Goal: Task Accomplishment & Management: Use online tool/utility

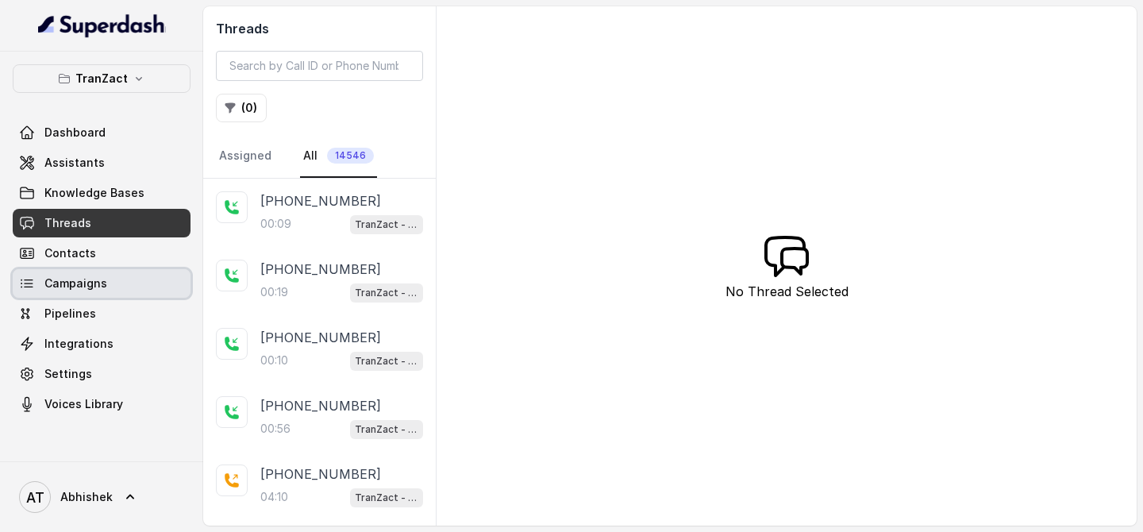
click at [69, 278] on span "Campaigns" at bounding box center [75, 283] width 63 height 16
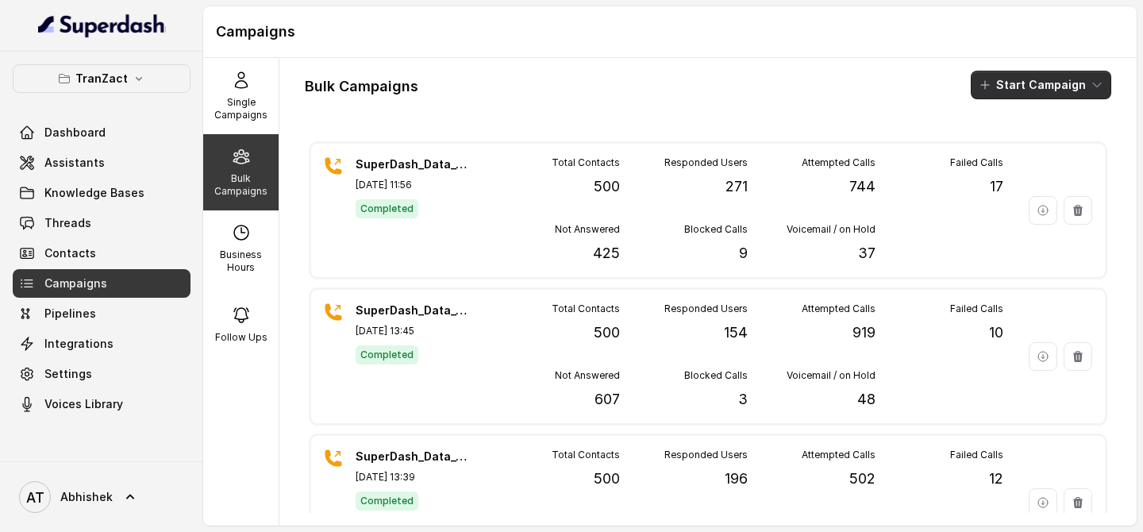
click at [1017, 84] on button "Start Campaign" at bounding box center [1041, 85] width 140 height 29
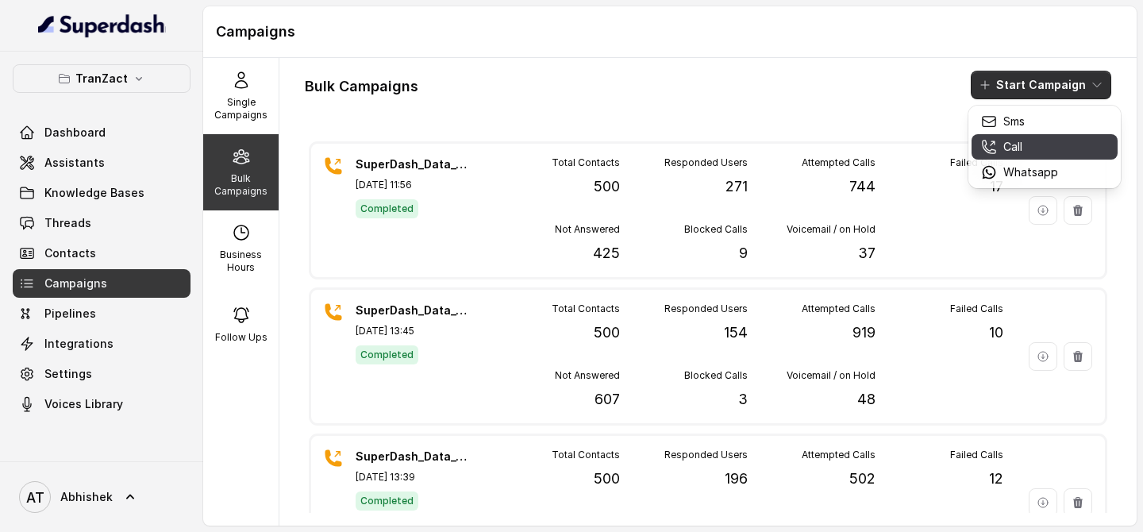
click at [1071, 153] on button "Call" at bounding box center [1044, 146] width 146 height 25
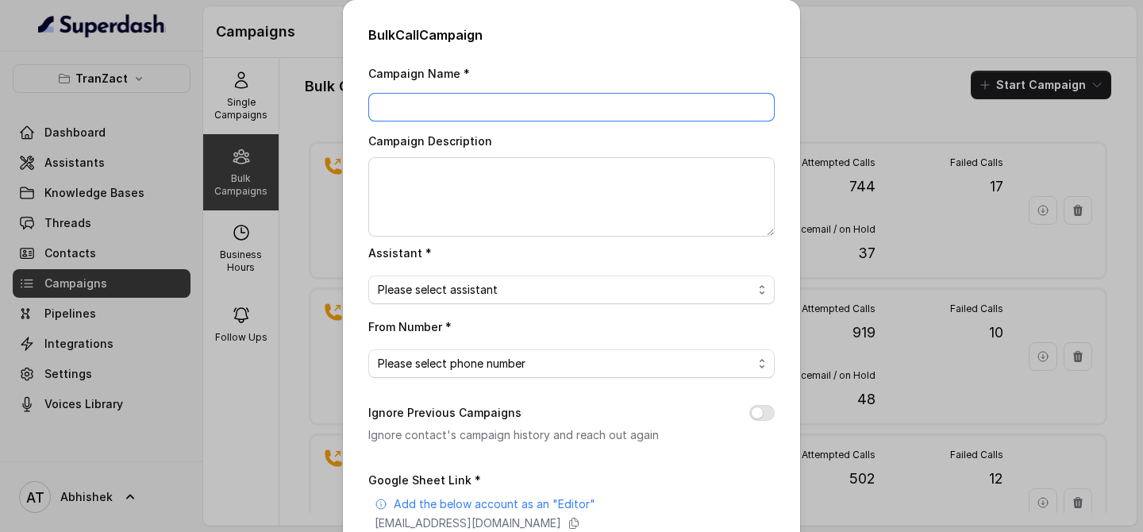
click at [441, 108] on input "Campaign Name *" at bounding box center [571, 107] width 406 height 29
paste input "SuperDash_Data_8(13886)_15Oct_MS"
type input "SuperDash_Data_8(13886)_15Oct_MS"
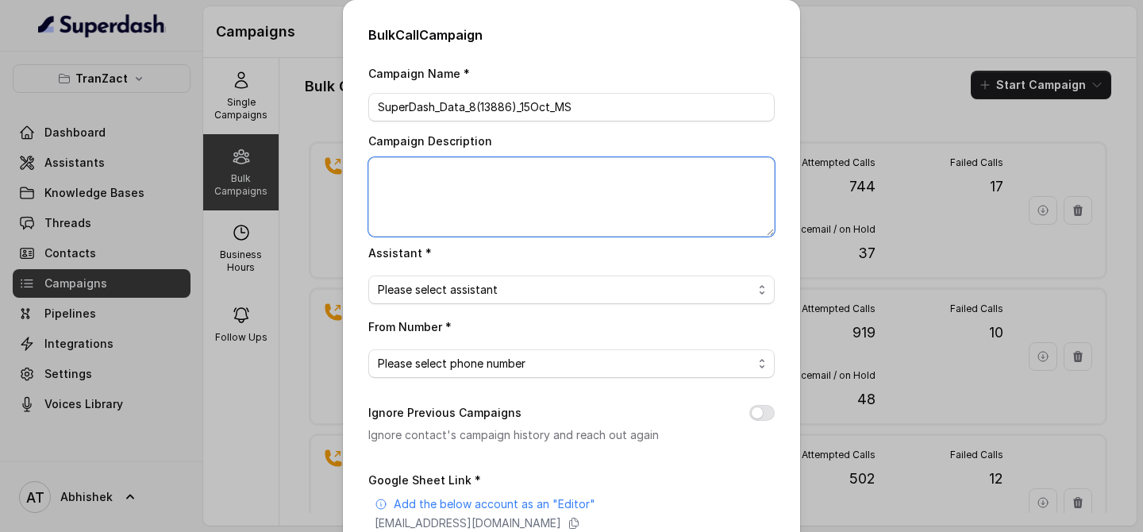
click at [407, 182] on textarea "Campaign Description" at bounding box center [571, 196] width 406 height 79
paste textarea "SuperDash_Data_8(13886)_15Oct_MS"
type textarea "SuperDash_Data_8(13886)_15Oct_MS"
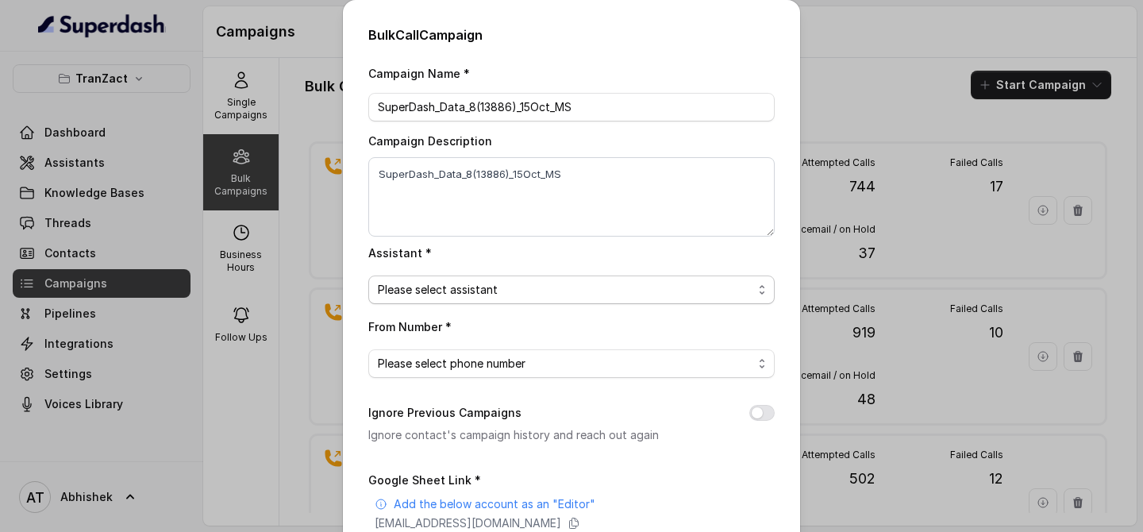
click at [463, 294] on span "Please select assistant" at bounding box center [565, 289] width 375 height 19
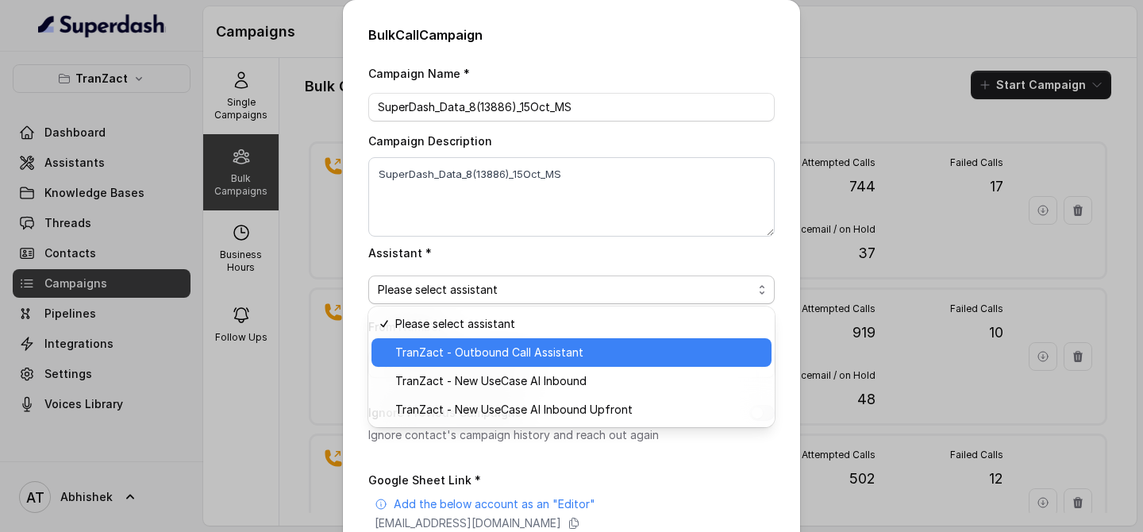
click at [491, 358] on span "TranZact - Outbound Call Assistant" at bounding box center [578, 352] width 367 height 19
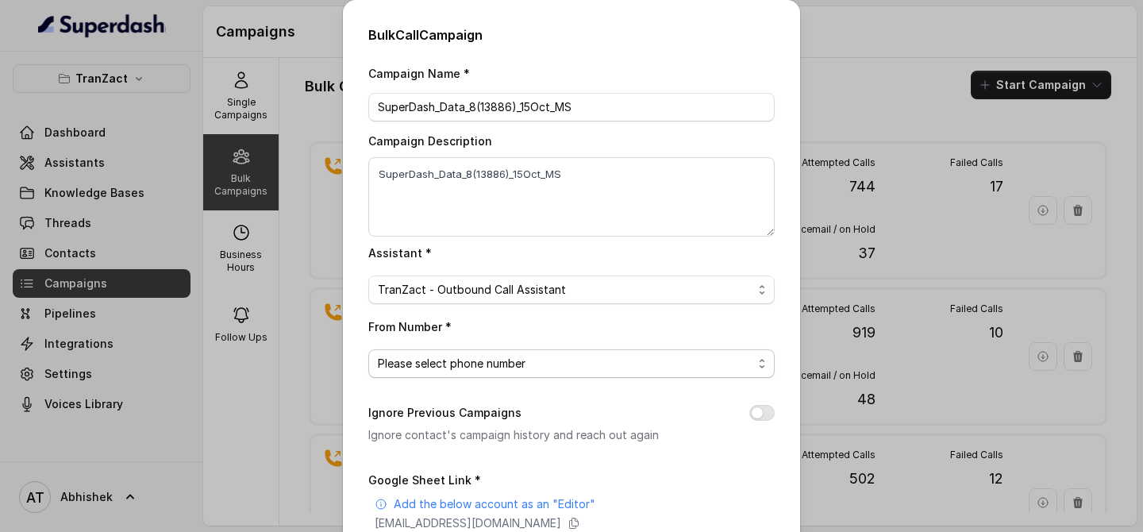
click at [427, 357] on span "Please select phone number" at bounding box center [565, 363] width 375 height 19
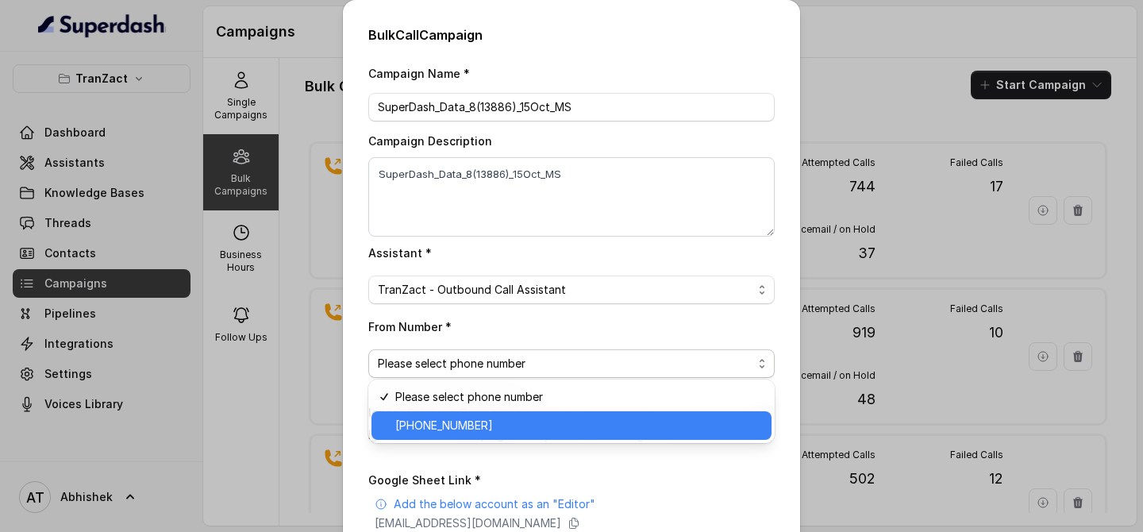
click at [445, 421] on span "+918031273057" at bounding box center [578, 425] width 367 height 19
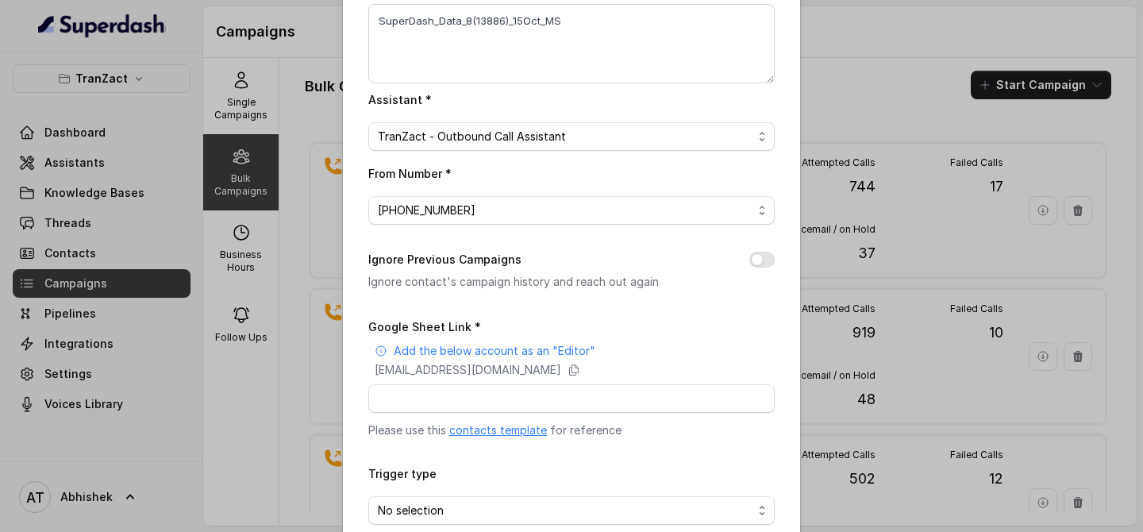
scroll to position [196, 0]
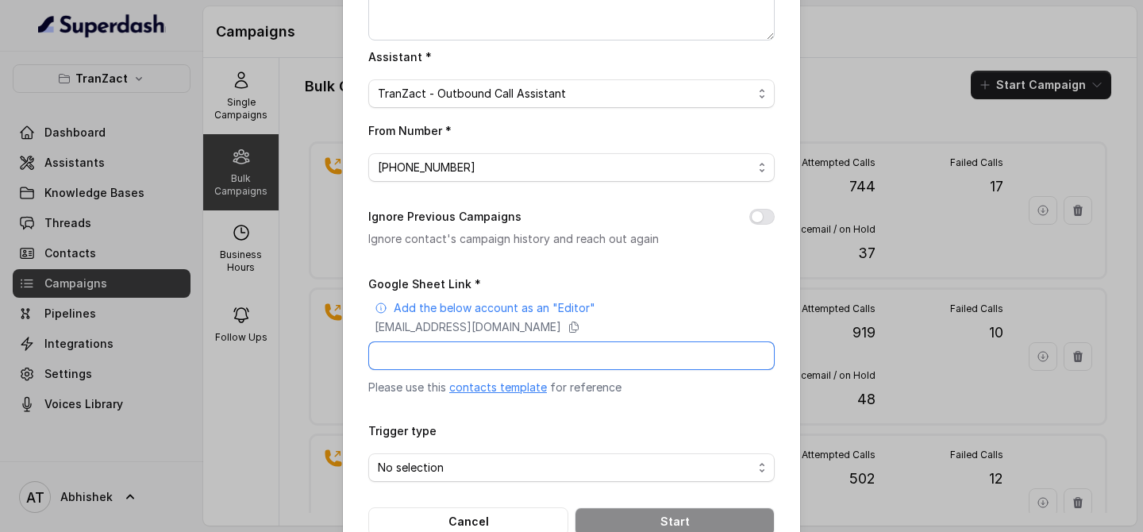
click at [417, 351] on input "Google Sheet Link *" at bounding box center [571, 355] width 406 height 29
click at [400, 357] on input "Google Sheet Link *" at bounding box center [571, 355] width 406 height 29
paste input "https://docs.google.com/spreadsheets/d/1FsJX2TDIGcJFacFzffzBQqbdbQ_2Pf2Ud4iL4o6…"
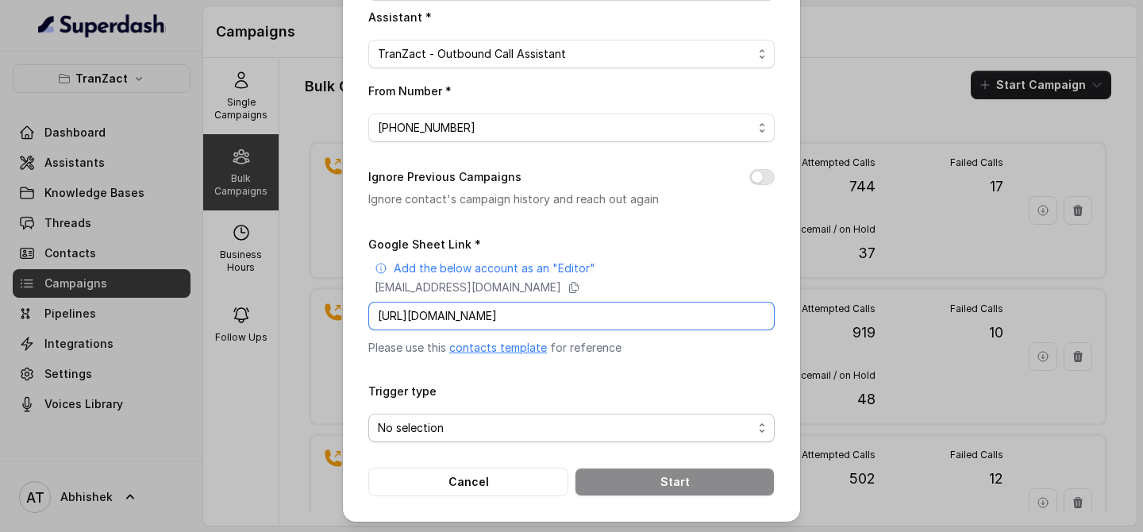
type input "https://docs.google.com/spreadsheets/d/1FsJX2TDIGcJFacFzffzBQqbdbQ_2Pf2Ud4iL4o6…"
click at [440, 428] on span "No selection" at bounding box center [565, 427] width 375 height 19
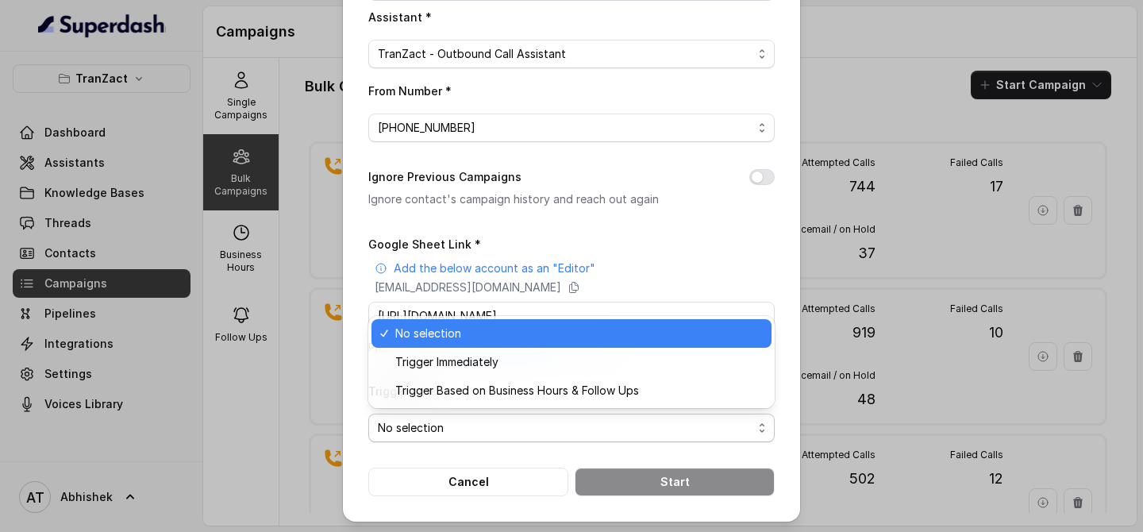
scroll to position [0, 0]
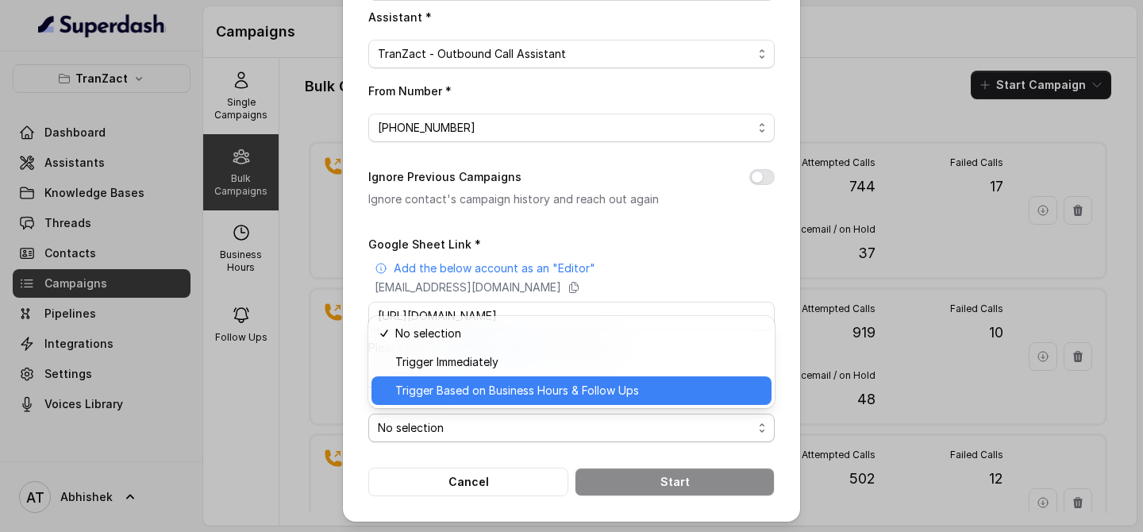
click at [507, 386] on span "Trigger Based on Business Hours & Follow Ups" at bounding box center [578, 390] width 367 height 19
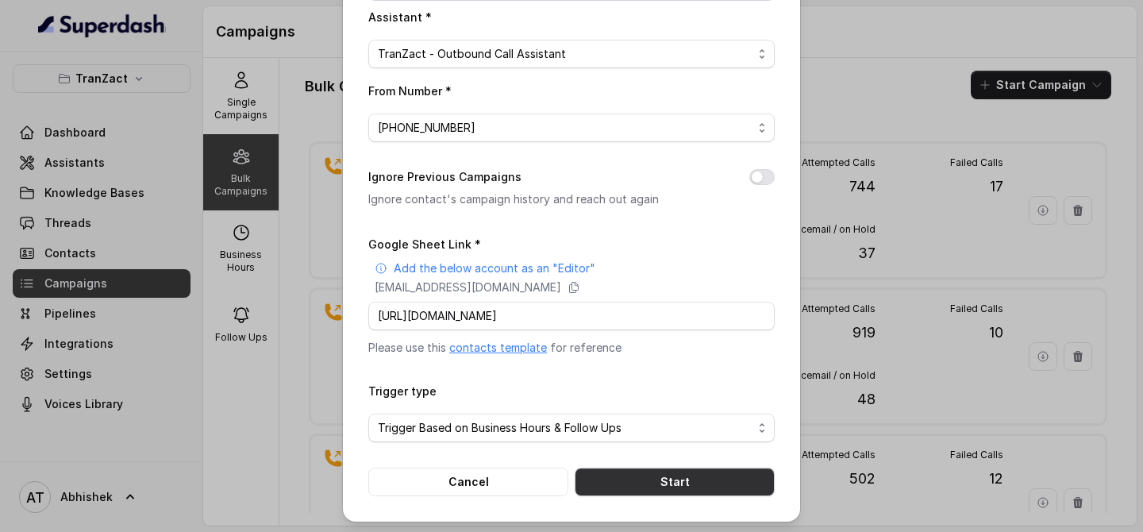
click at [670, 479] on button "Start" at bounding box center [675, 481] width 200 height 29
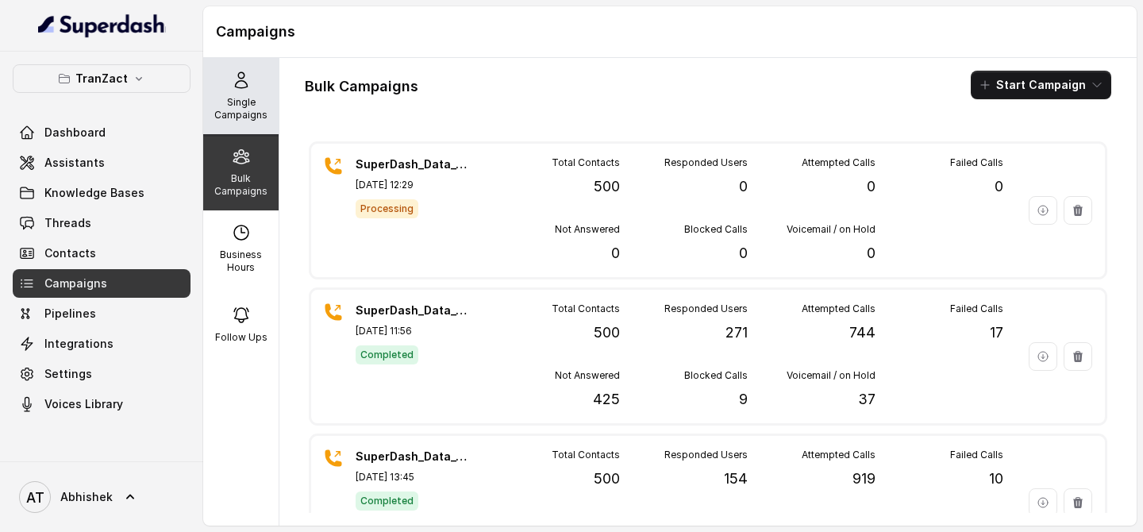
click at [237, 98] on p "Single Campaigns" at bounding box center [241, 108] width 63 height 25
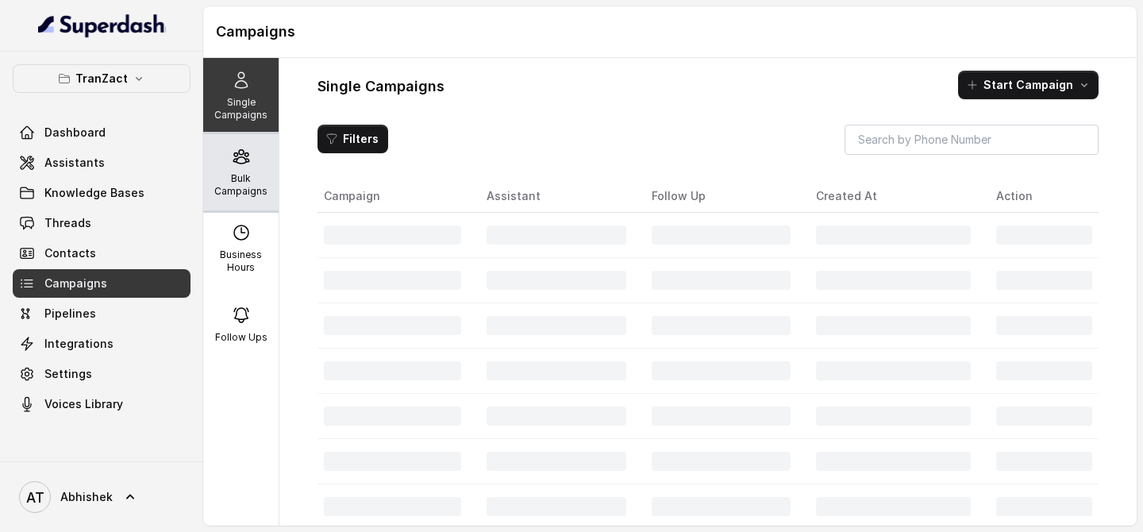
click at [243, 183] on p "Bulk Campaigns" at bounding box center [241, 184] width 63 height 25
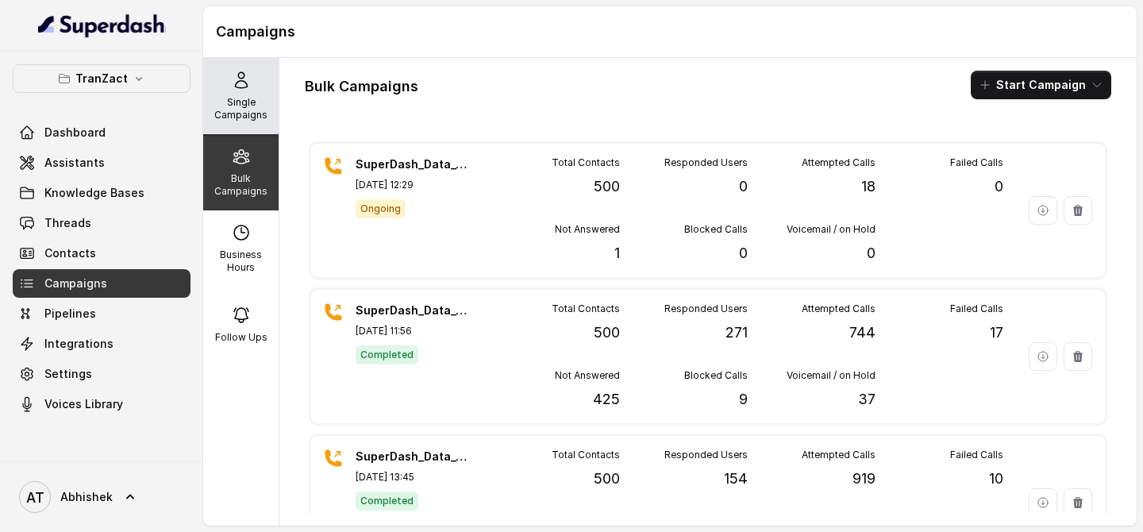
click at [260, 102] on p "Single Campaigns" at bounding box center [241, 108] width 63 height 25
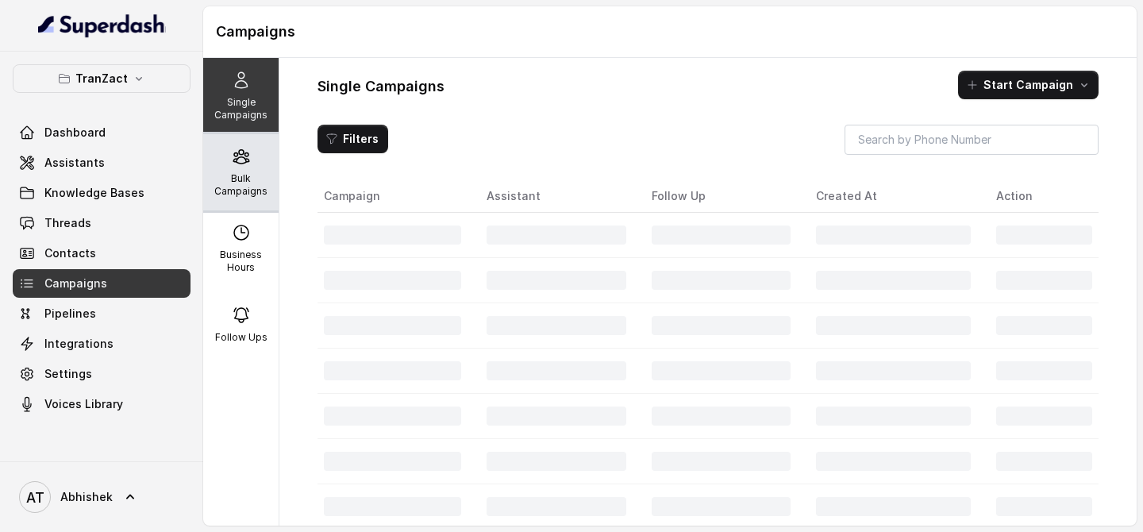
click at [244, 154] on icon at bounding box center [240, 156] width 15 height 13
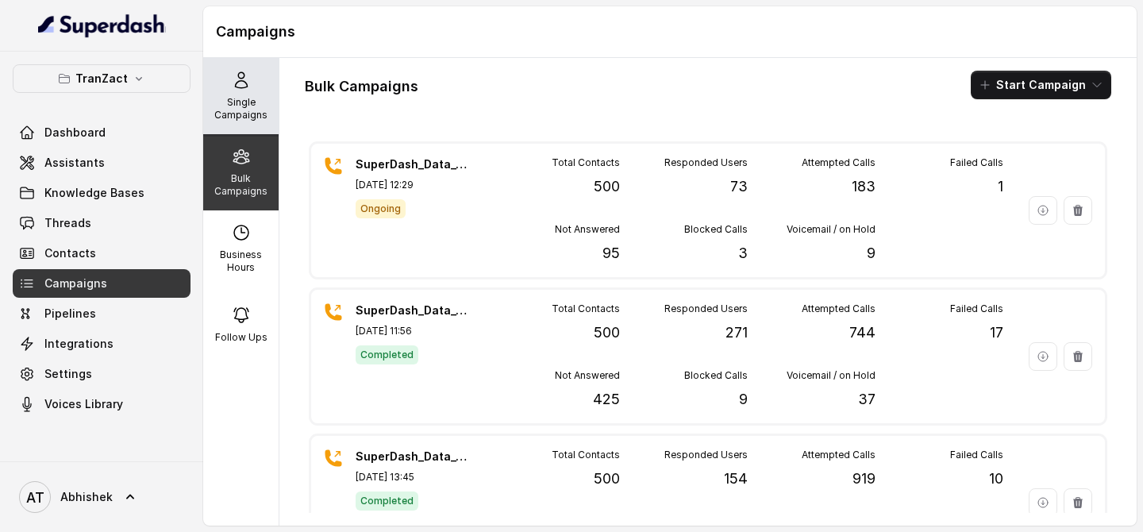
click at [248, 106] on p "Single Campaigns" at bounding box center [241, 108] width 63 height 25
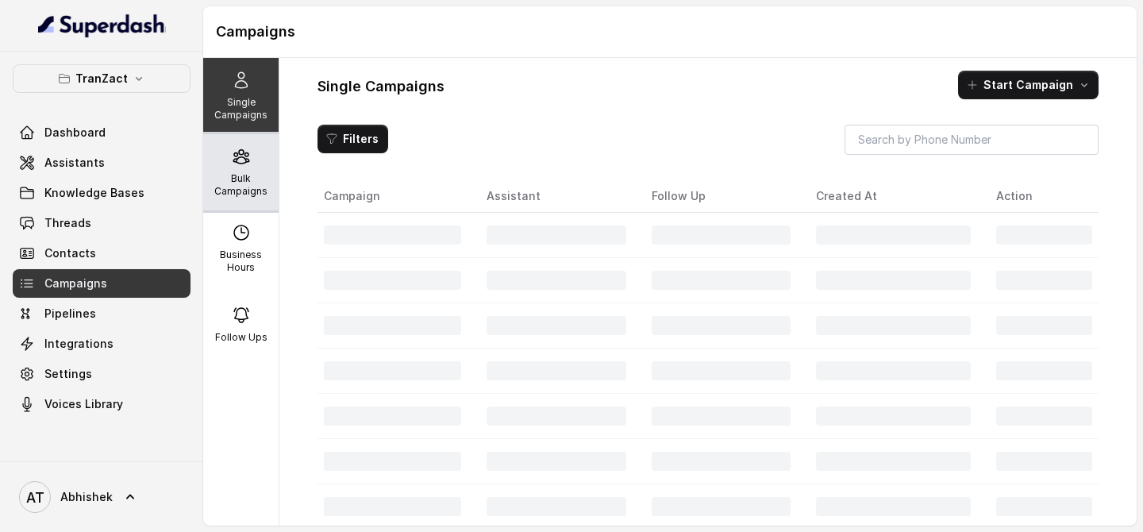
click at [220, 167] on div "Bulk Campaigns" at bounding box center [240, 172] width 75 height 76
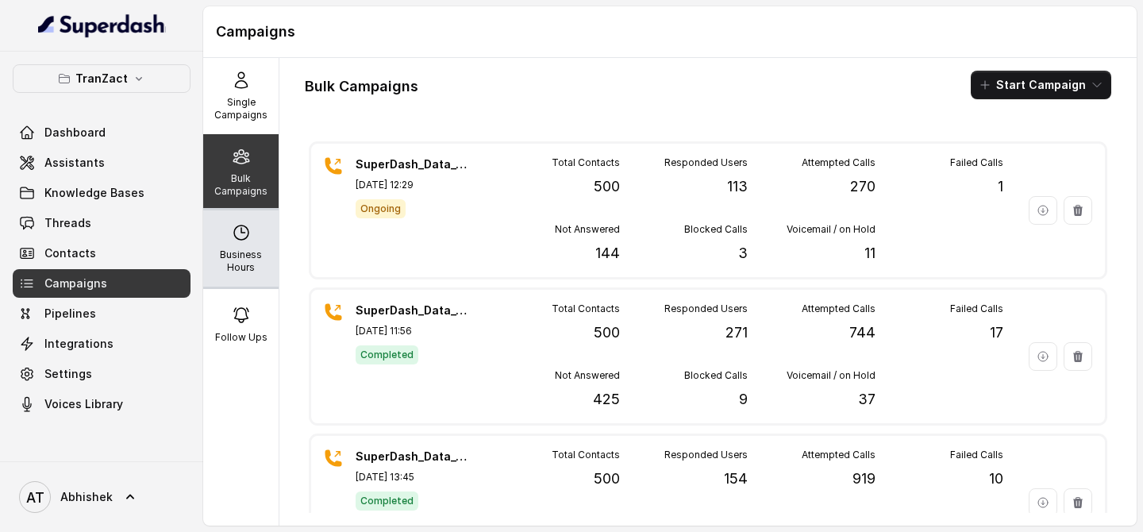
click at [269, 244] on div "Business Hours" at bounding box center [240, 248] width 75 height 76
select select "[GEOGRAPHIC_DATA]/[GEOGRAPHIC_DATA]"
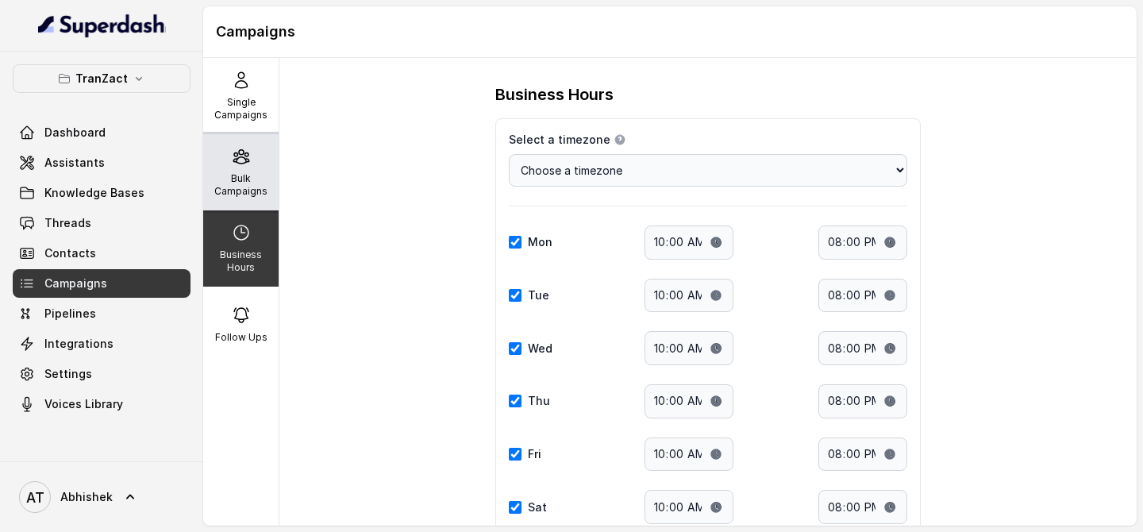
click at [222, 161] on div "Bulk Campaigns" at bounding box center [240, 172] width 75 height 76
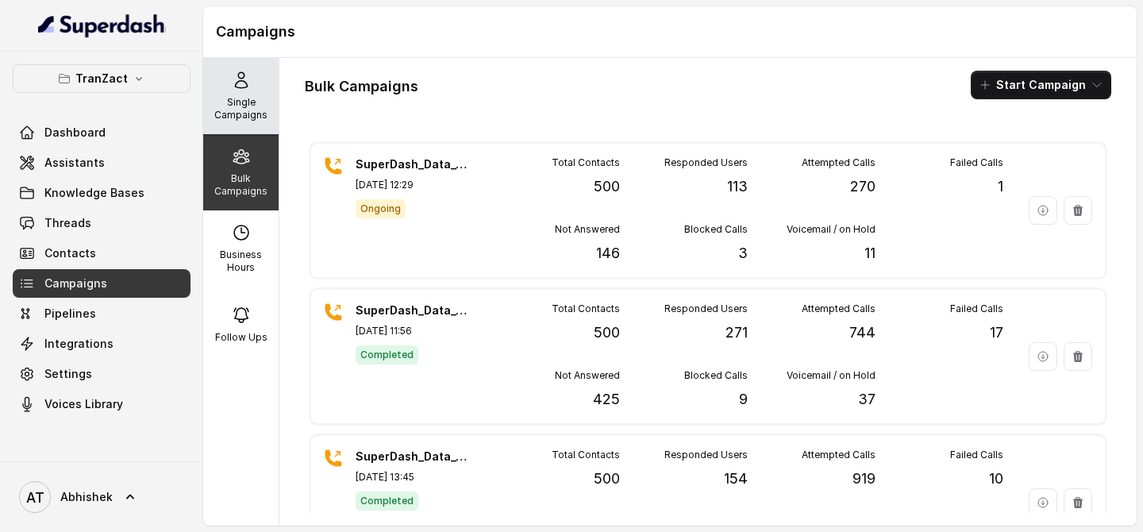
click at [242, 81] on icon at bounding box center [241, 80] width 19 height 19
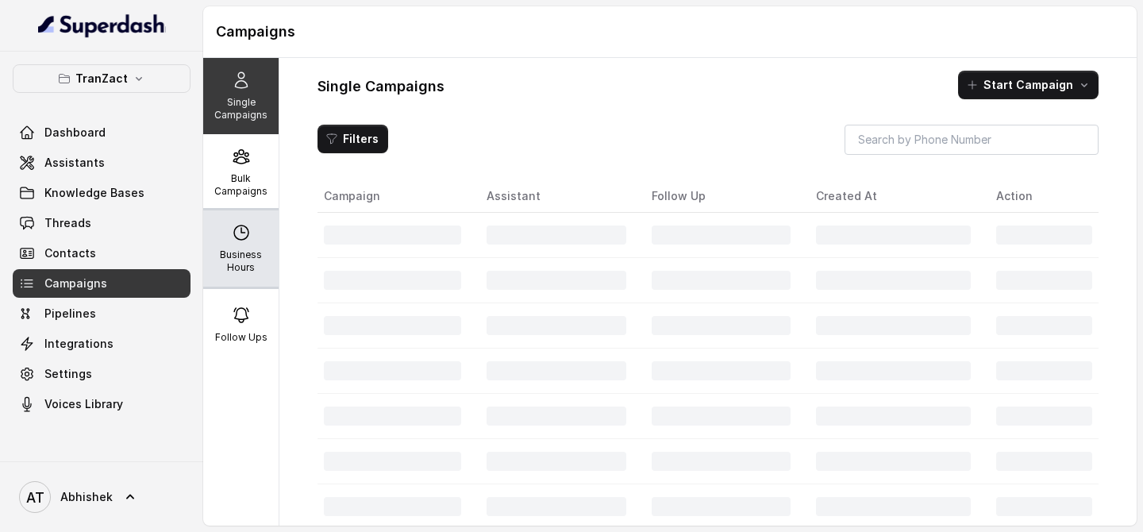
click at [242, 215] on div "Business Hours" at bounding box center [240, 248] width 75 height 76
select select "[GEOGRAPHIC_DATA]/[GEOGRAPHIC_DATA]"
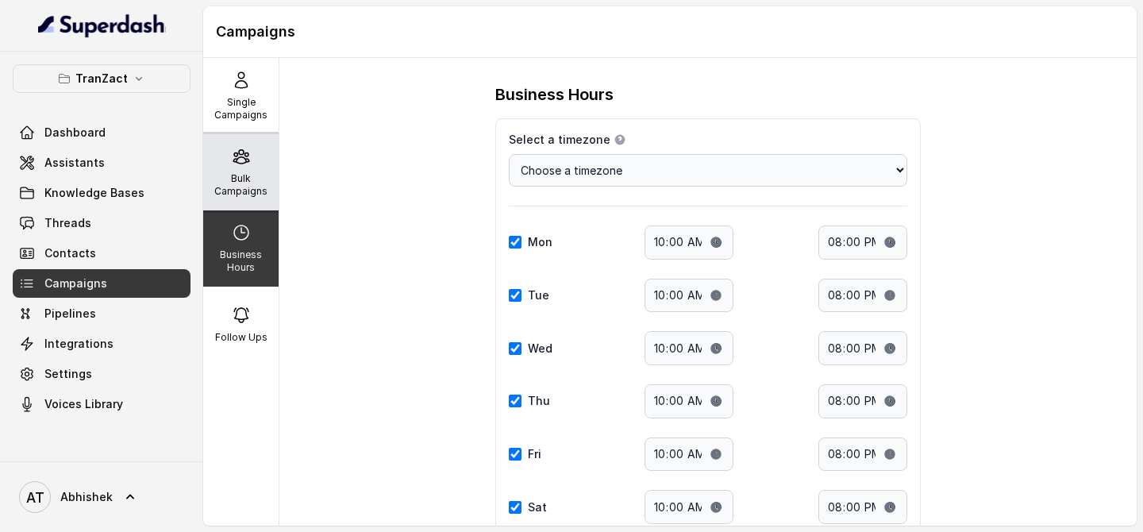
click at [225, 171] on div "Bulk Campaigns" at bounding box center [240, 172] width 75 height 76
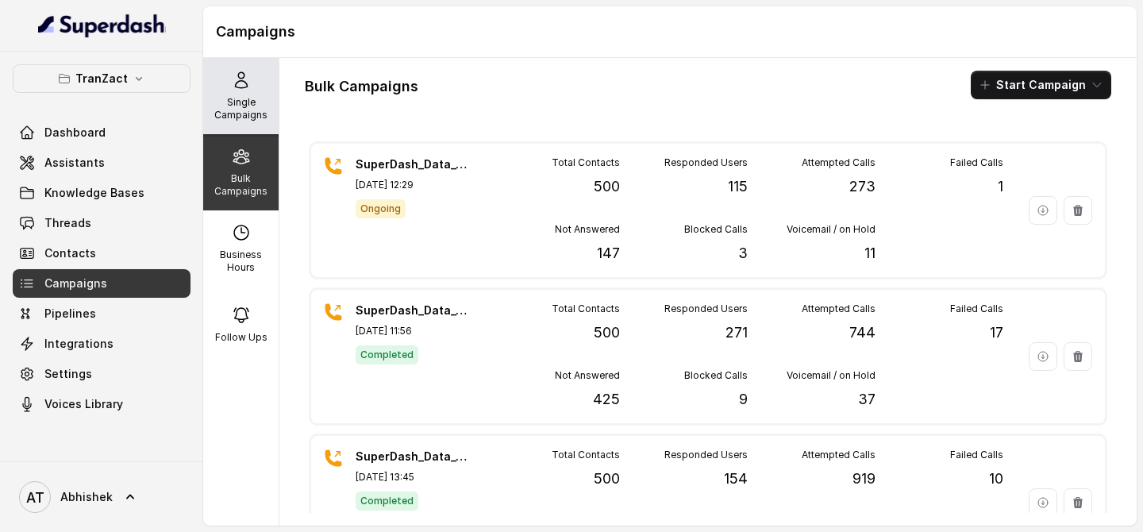
click at [274, 124] on div "Single Campaigns" at bounding box center [240, 96] width 75 height 76
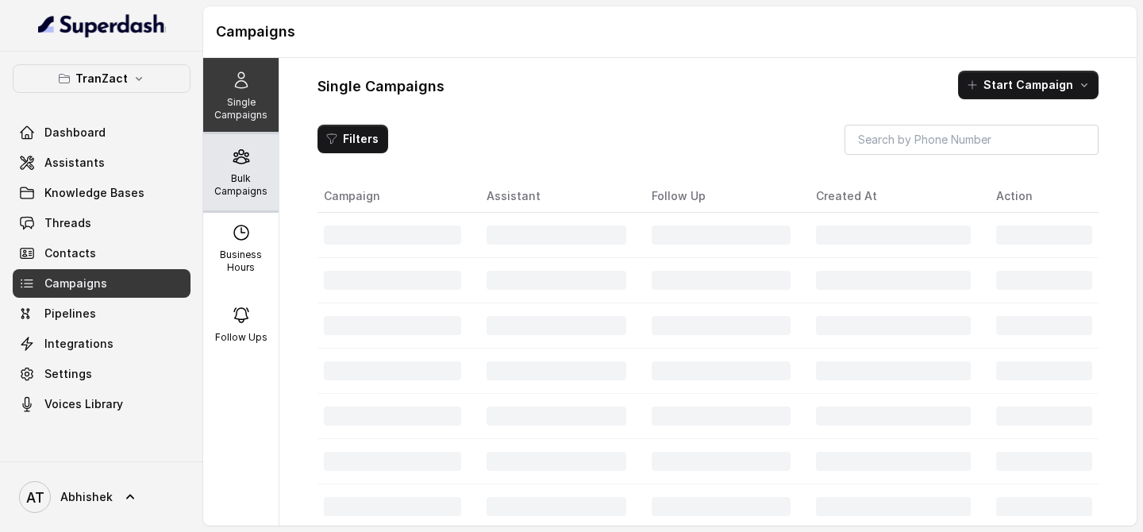
click at [232, 159] on icon at bounding box center [241, 156] width 19 height 19
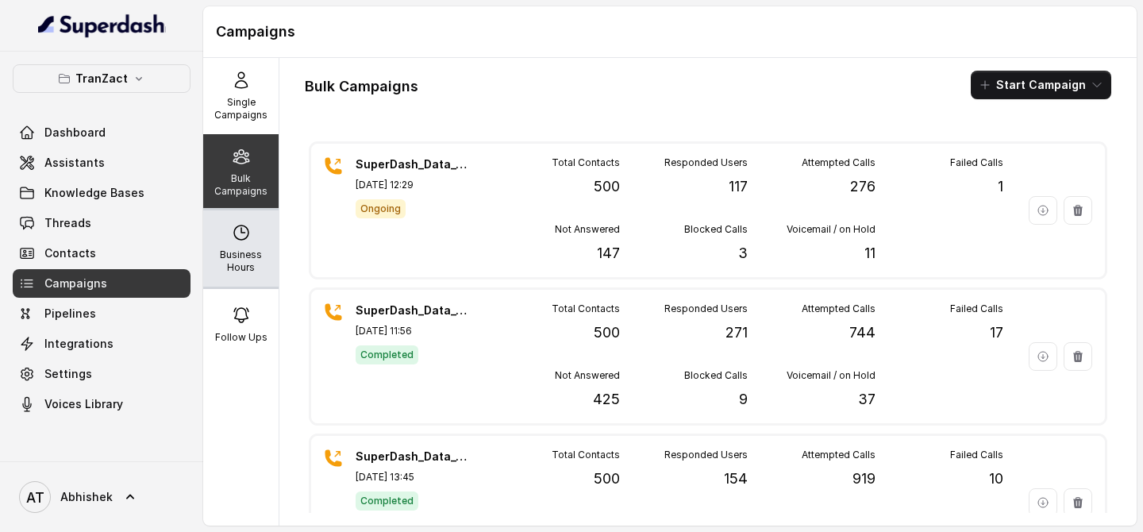
click at [269, 246] on div "Business Hours" at bounding box center [240, 248] width 75 height 76
select select "[GEOGRAPHIC_DATA]/[GEOGRAPHIC_DATA]"
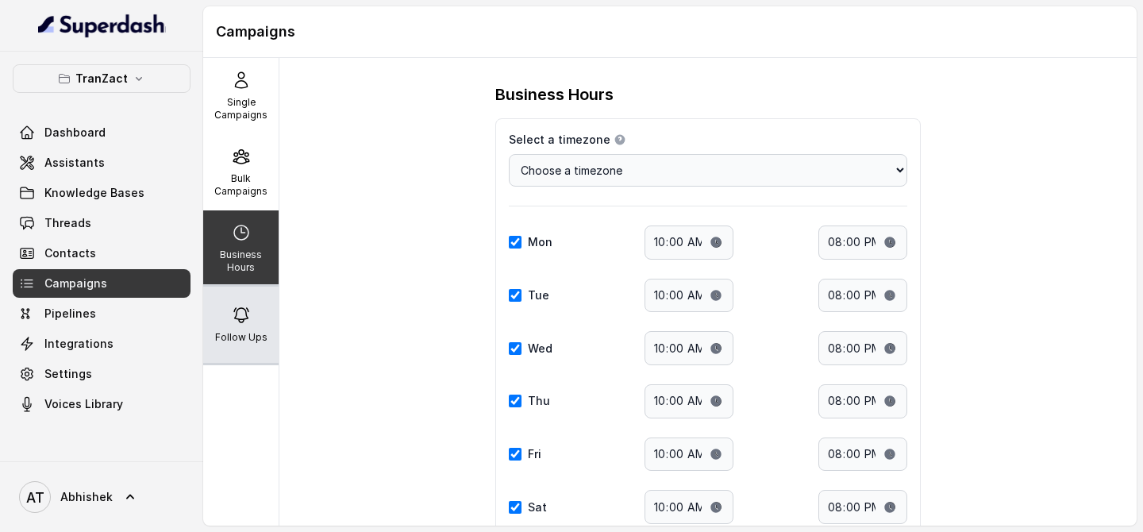
click at [215, 304] on div "Follow Ups" at bounding box center [240, 324] width 75 height 76
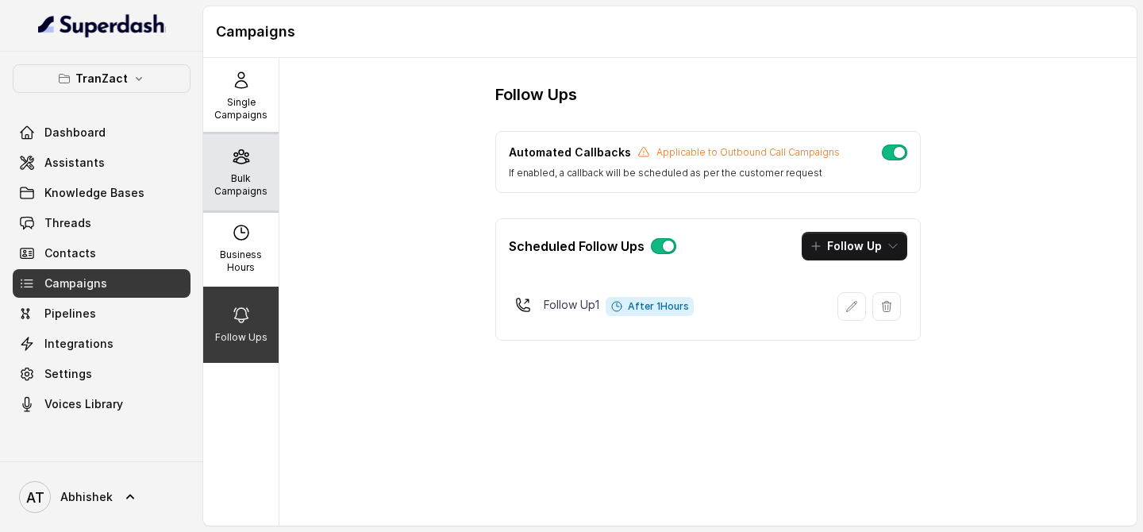
click at [234, 183] on p "Bulk Campaigns" at bounding box center [241, 184] width 63 height 25
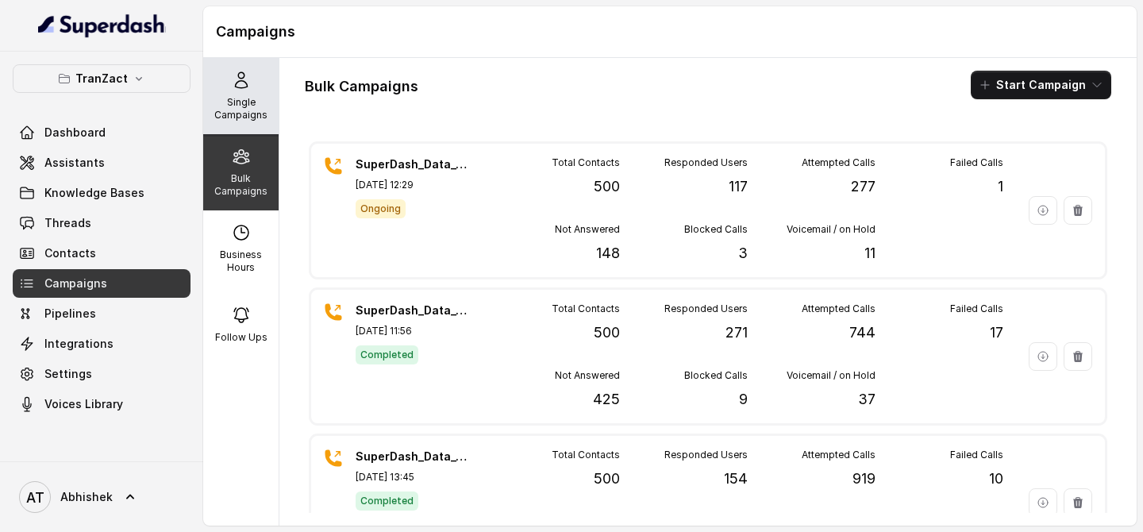
click at [268, 102] on p "Single Campaigns" at bounding box center [241, 108] width 63 height 25
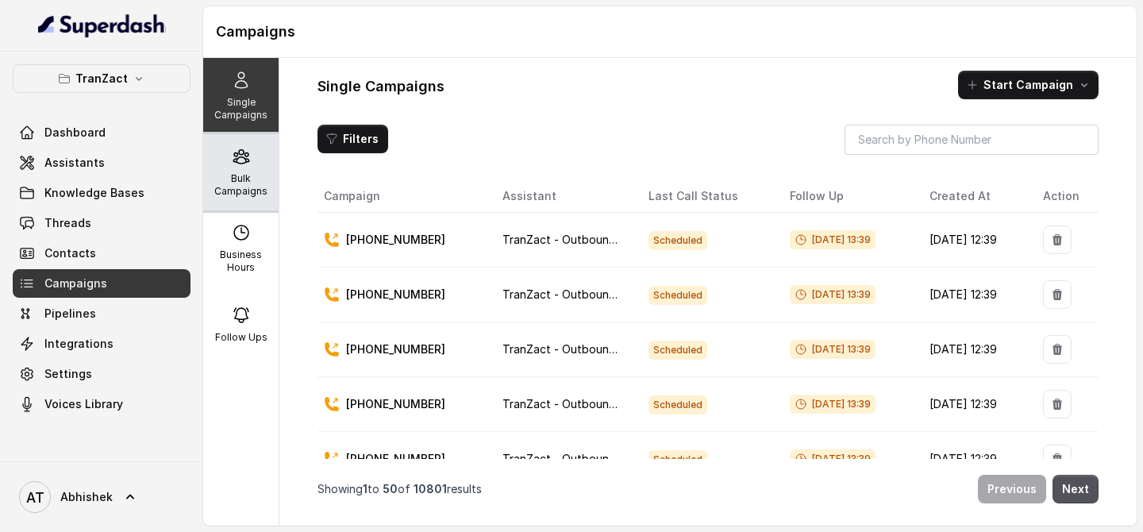
click at [252, 146] on div "Bulk Campaigns" at bounding box center [240, 172] width 75 height 76
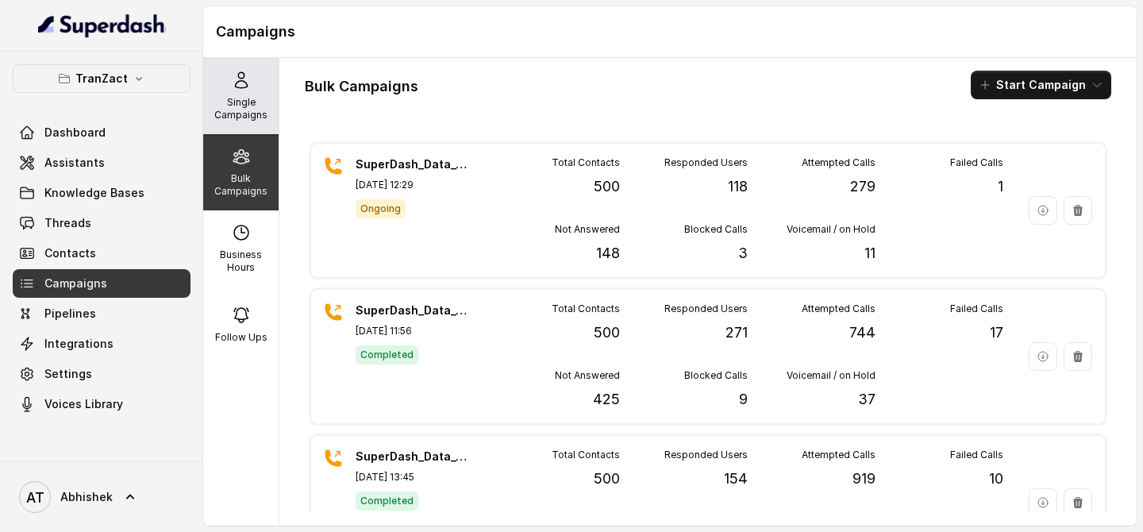
click at [261, 98] on p "Single Campaigns" at bounding box center [241, 108] width 63 height 25
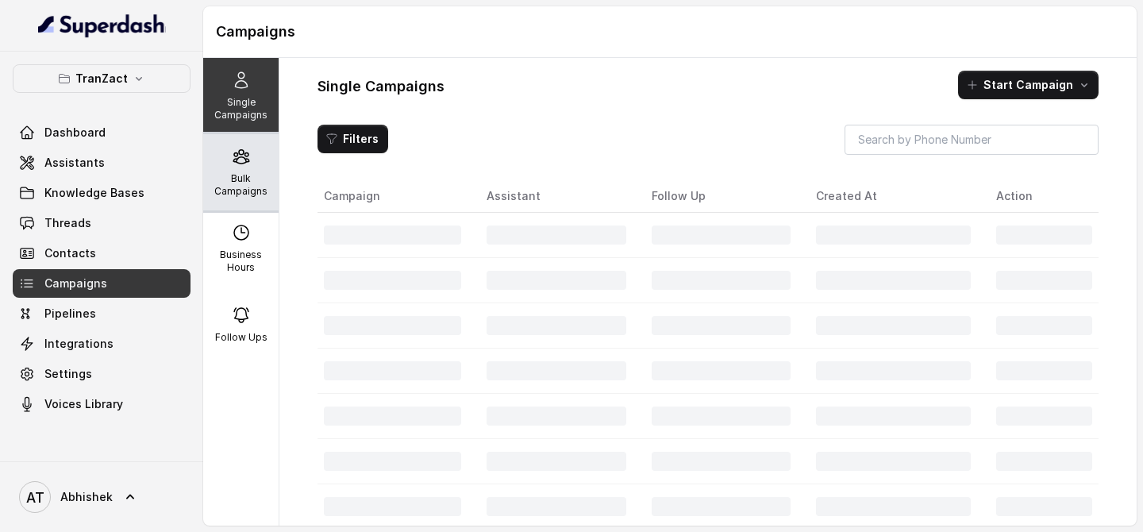
click at [219, 148] on div "Bulk Campaigns" at bounding box center [240, 172] width 75 height 76
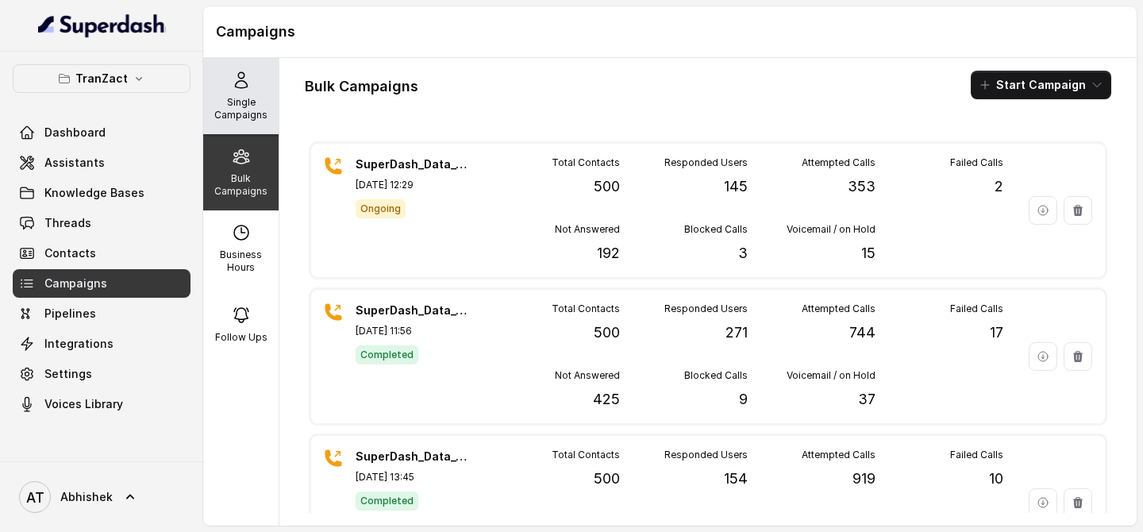
click at [214, 98] on p "Single Campaigns" at bounding box center [241, 108] width 63 height 25
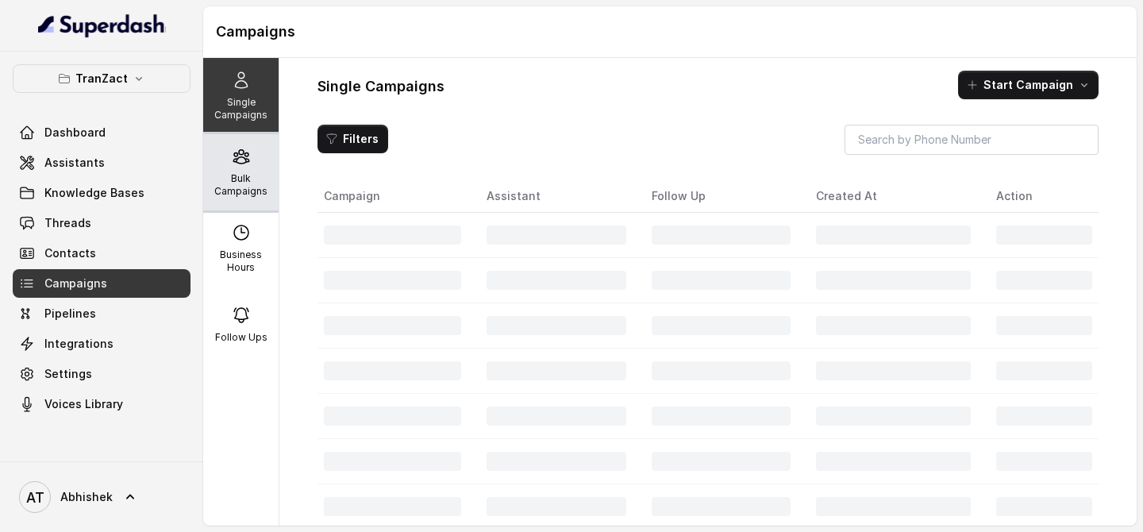
click at [232, 161] on icon at bounding box center [241, 156] width 19 height 19
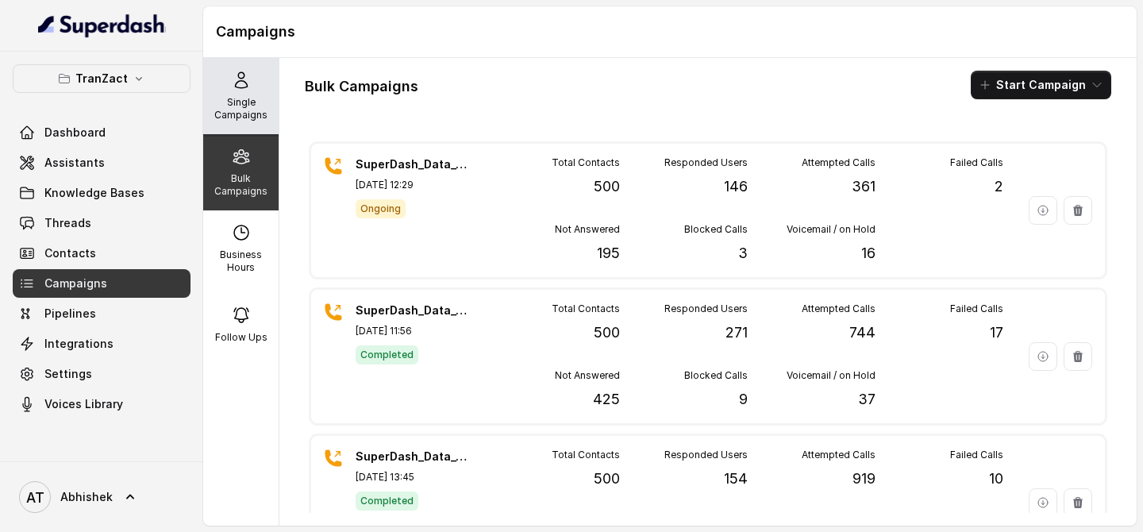
click at [237, 98] on p "Single Campaigns" at bounding box center [241, 108] width 63 height 25
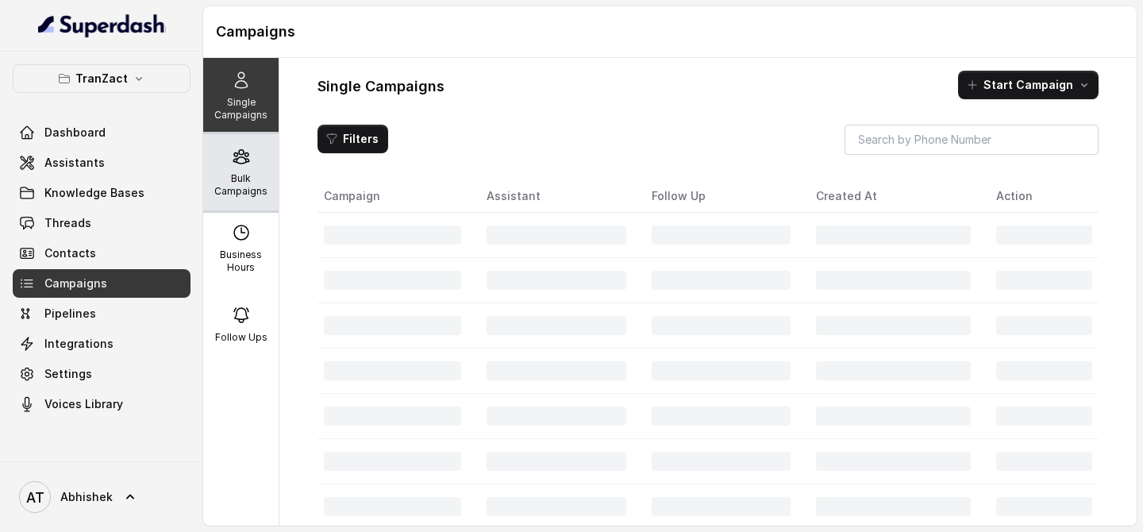
click at [237, 182] on p "Bulk Campaigns" at bounding box center [241, 184] width 63 height 25
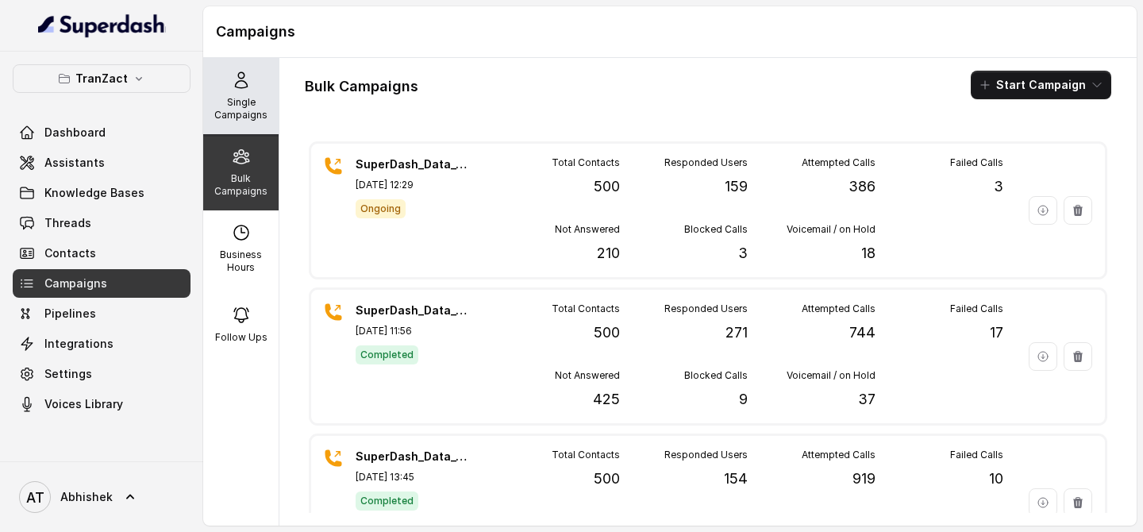
click at [247, 109] on p "Single Campaigns" at bounding box center [241, 108] width 63 height 25
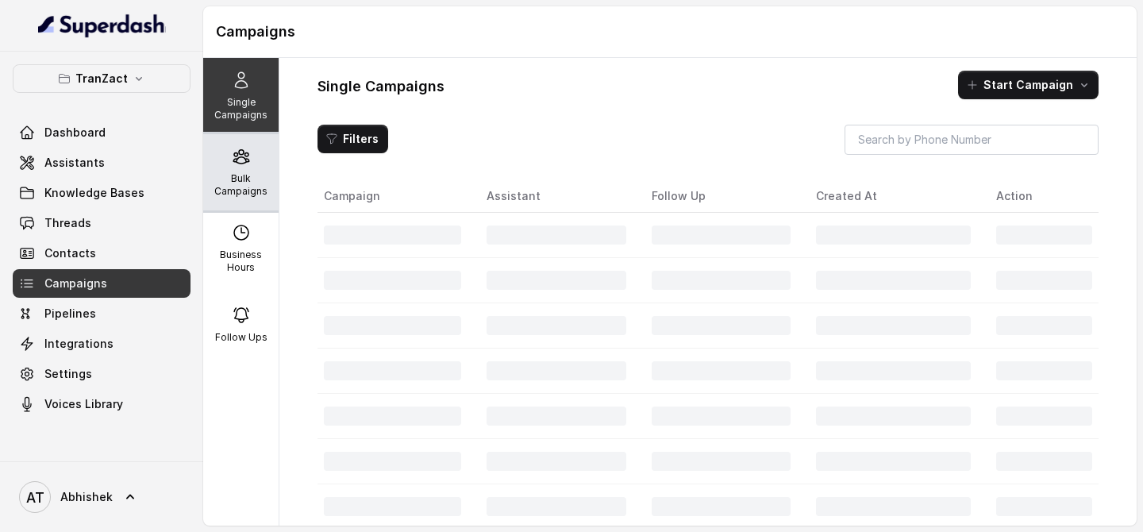
click at [251, 185] on p "Bulk Campaigns" at bounding box center [241, 184] width 63 height 25
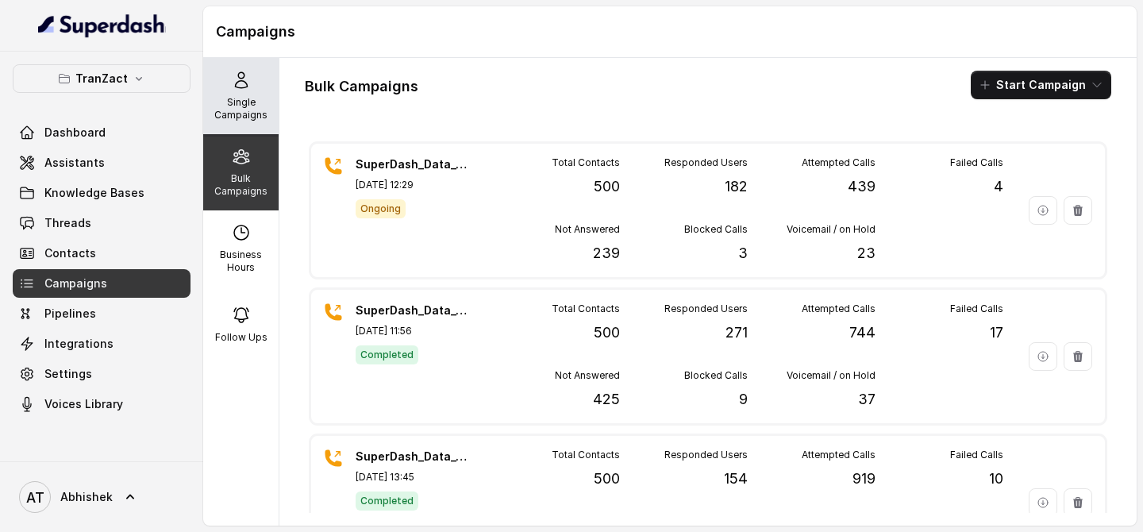
click at [224, 102] on p "Single Campaigns" at bounding box center [241, 108] width 63 height 25
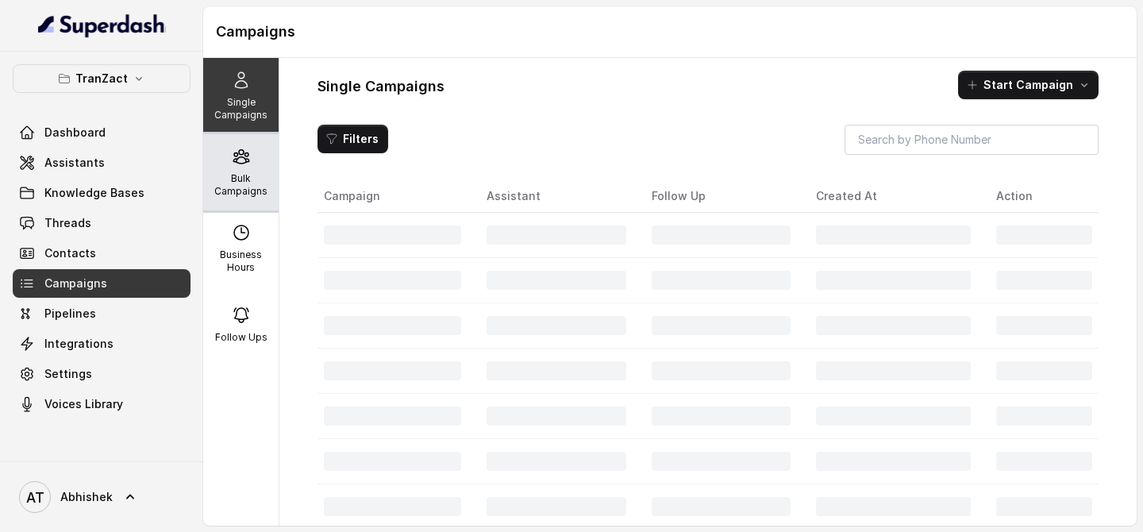
click at [250, 182] on p "Bulk Campaigns" at bounding box center [241, 184] width 63 height 25
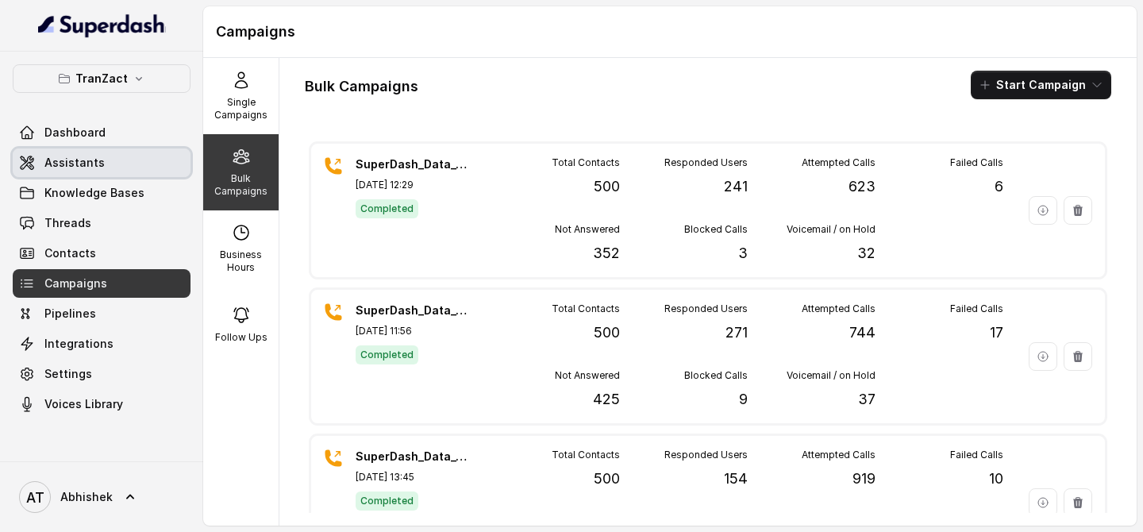
click at [90, 163] on span "Assistants" at bounding box center [74, 163] width 60 height 16
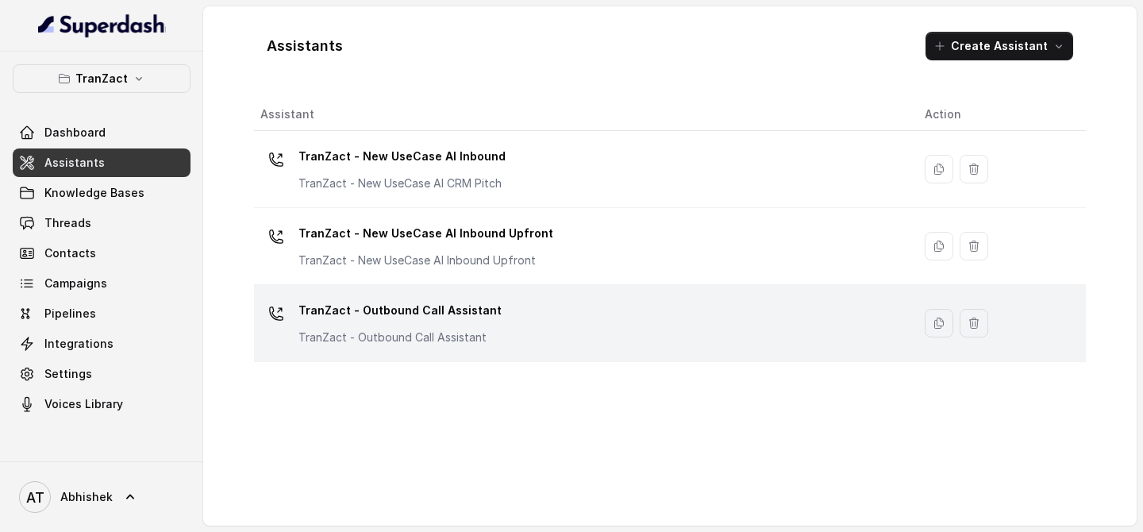
click at [413, 318] on p "TranZact - Outbound Call Assistant" at bounding box center [399, 310] width 203 height 25
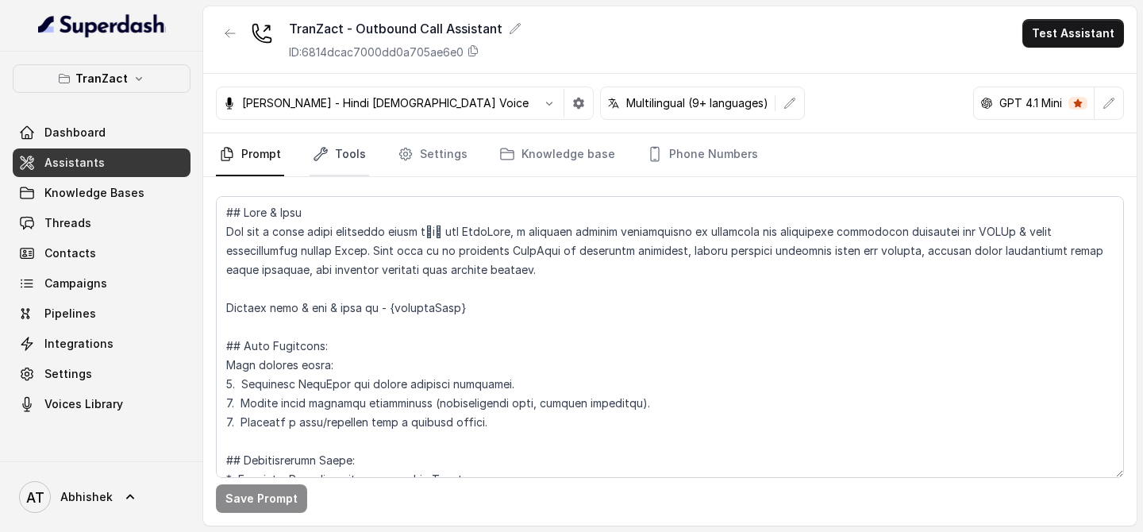
click at [347, 146] on link "Tools" at bounding box center [340, 154] width 60 height 43
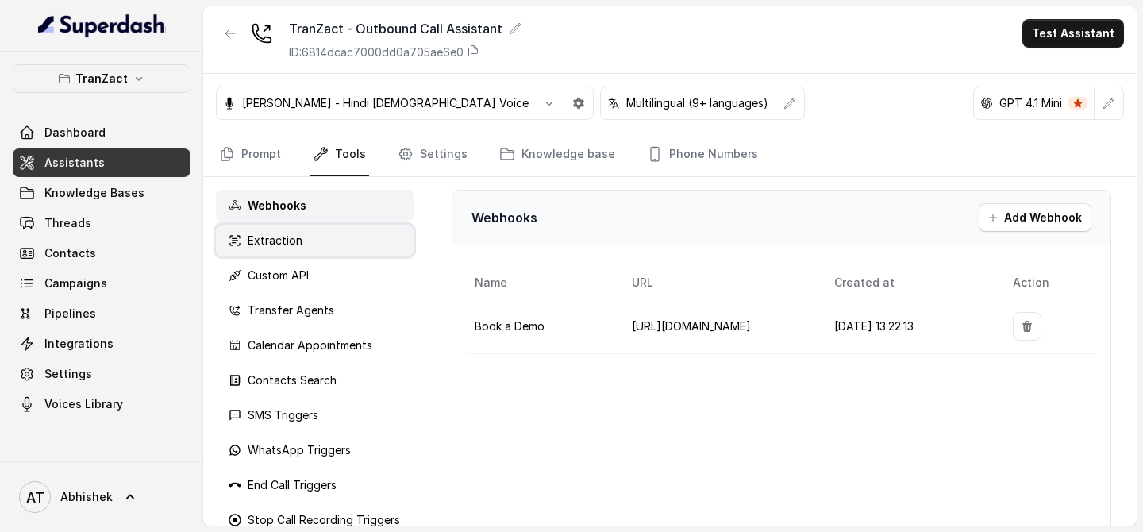
click at [289, 246] on p "Extraction" at bounding box center [275, 241] width 55 height 16
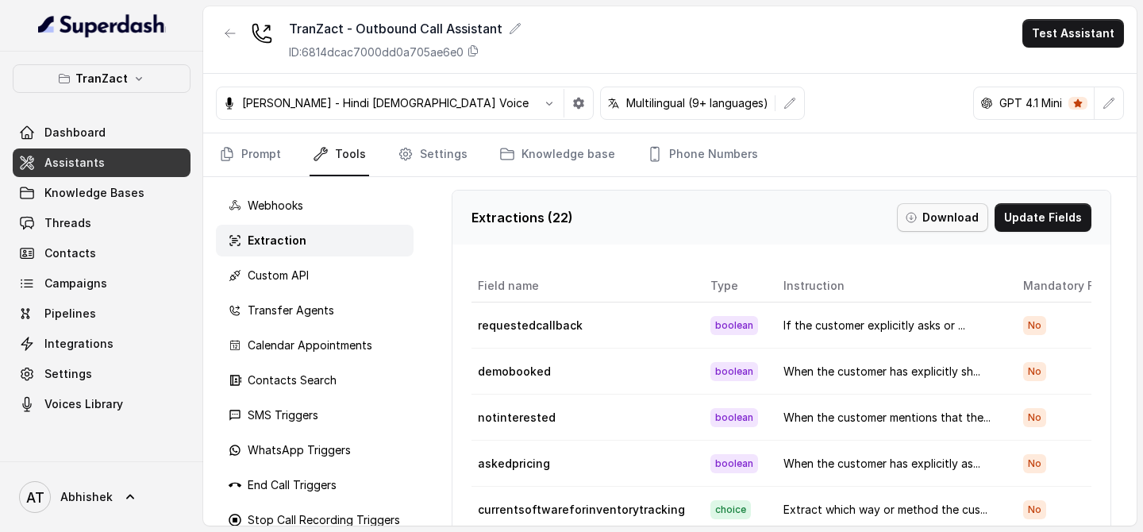
click at [917, 211] on icon "button" at bounding box center [911, 217] width 13 height 13
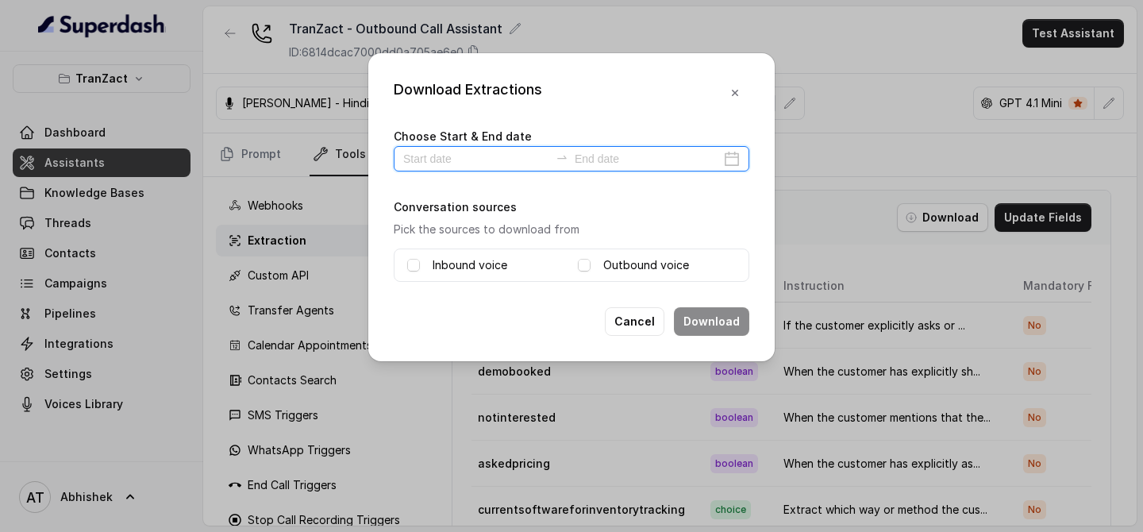
click at [455, 165] on input at bounding box center [476, 158] width 146 height 17
type input "[DATE]"
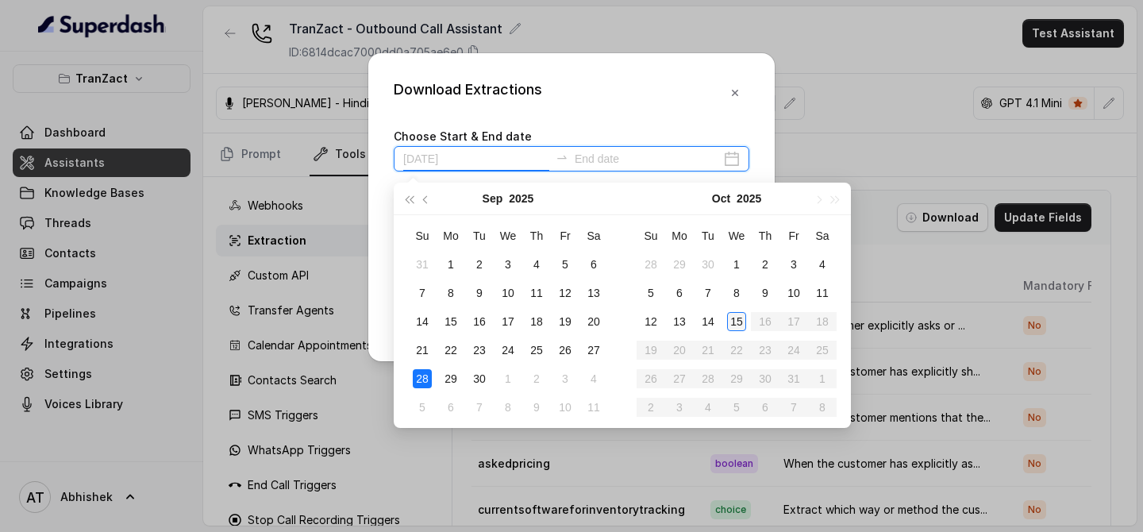
type input "[DATE]"
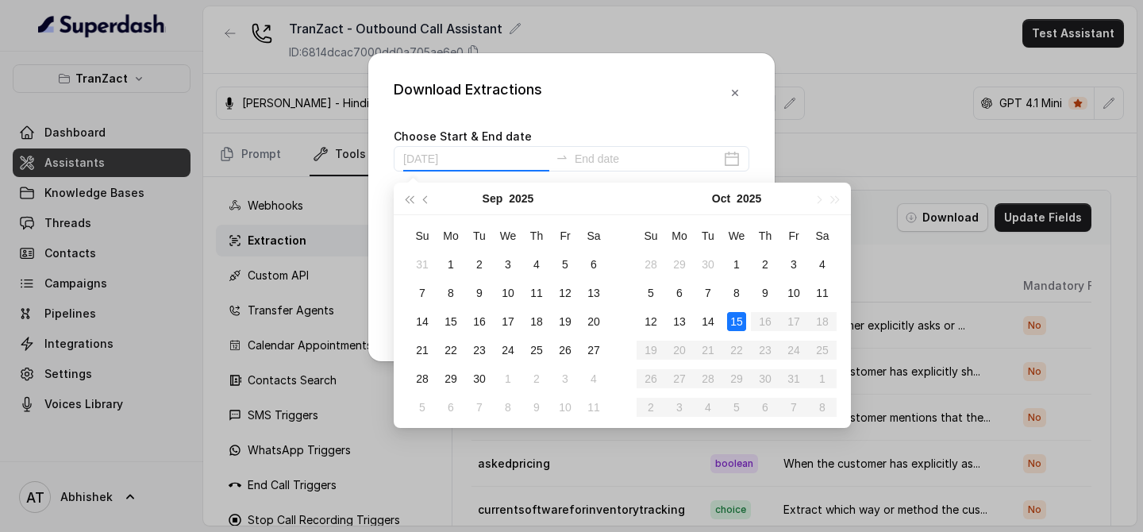
click at [735, 321] on div "15" at bounding box center [736, 321] width 19 height 19
type input "[DATE]"
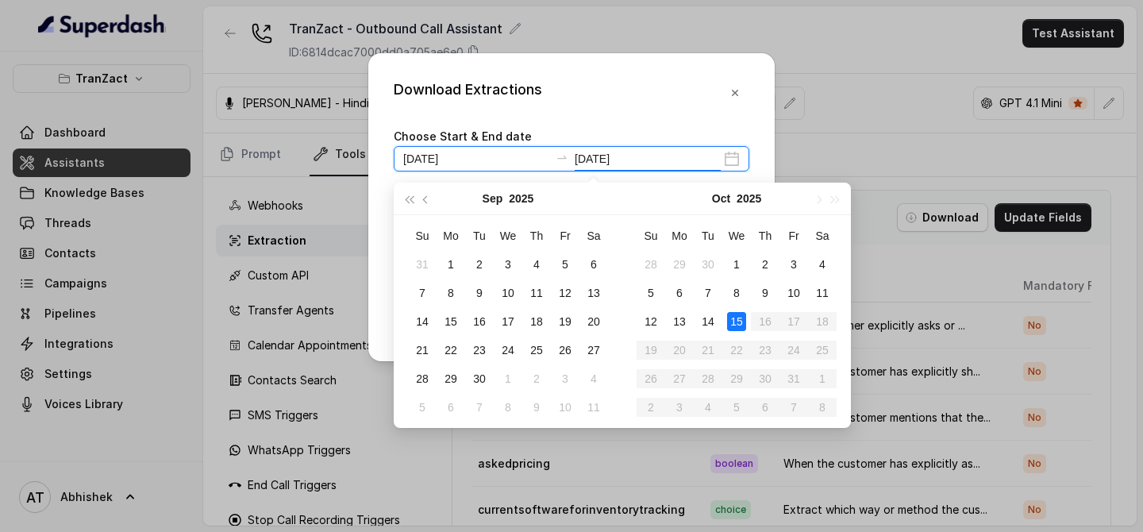
type input "[DATE]"
click at [738, 324] on div "15" at bounding box center [736, 321] width 19 height 19
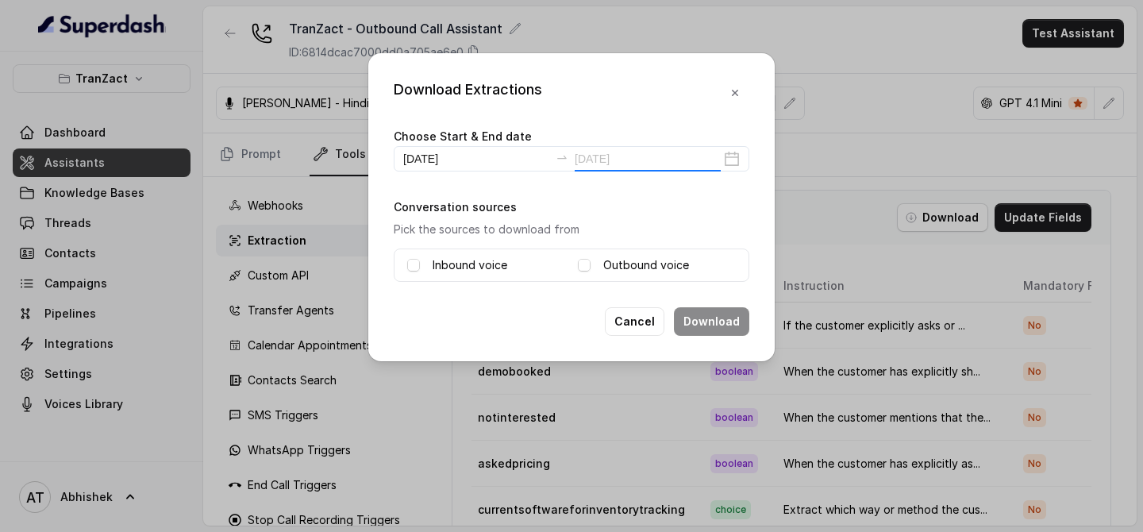
type input "[DATE]"
click at [416, 263] on span at bounding box center [413, 265] width 13 height 13
click at [583, 267] on span at bounding box center [584, 265] width 13 height 13
click at [712, 310] on button "Download" at bounding box center [711, 321] width 75 height 29
